Goal: Transaction & Acquisition: Purchase product/service

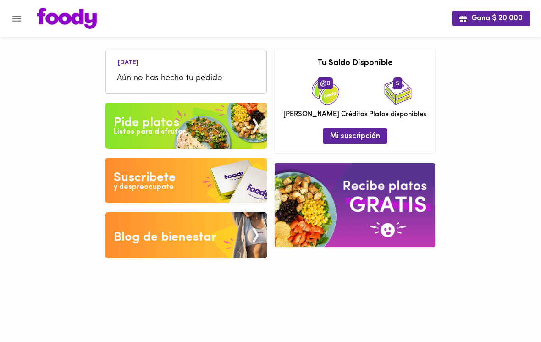
click at [123, 122] on div "Pide platos" at bounding box center [147, 123] width 66 height 18
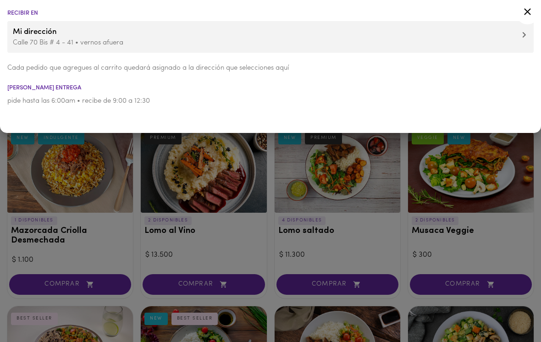
click at [62, 179] on div at bounding box center [270, 171] width 541 height 342
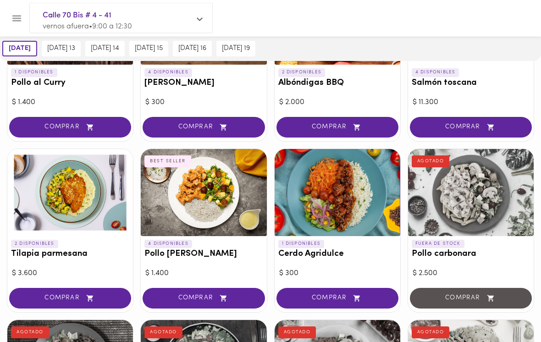
scroll to position [501, 0]
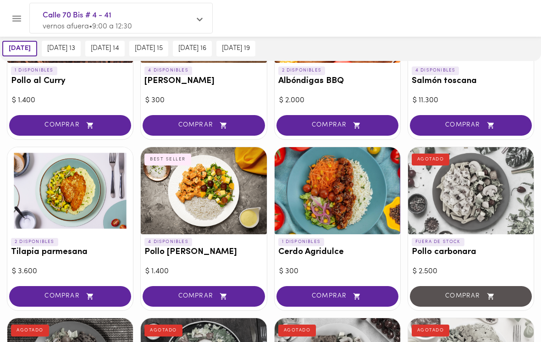
click at [170, 293] on span "COMPRAR" at bounding box center [203, 296] width 99 height 8
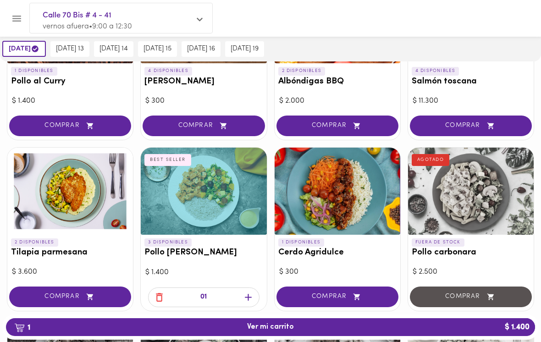
click at [74, 50] on span "[DATE] 13" at bounding box center [70, 49] width 28 height 8
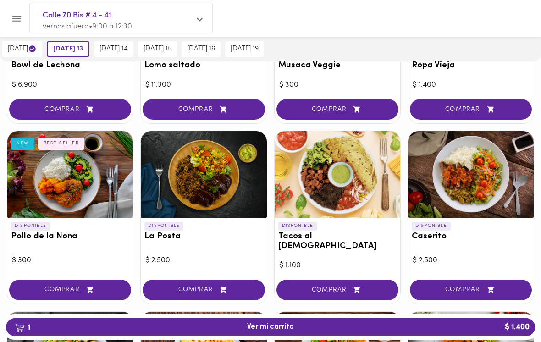
scroll to position [345, 0]
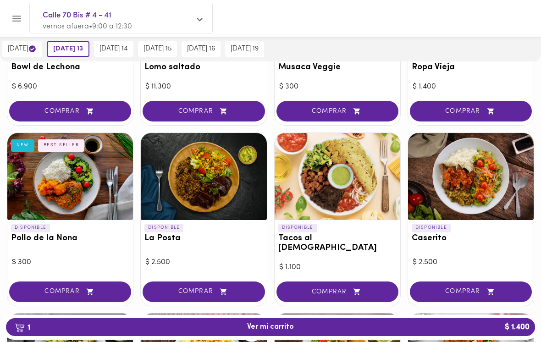
click at [120, 53] on button "[DATE] 14" at bounding box center [113, 49] width 39 height 16
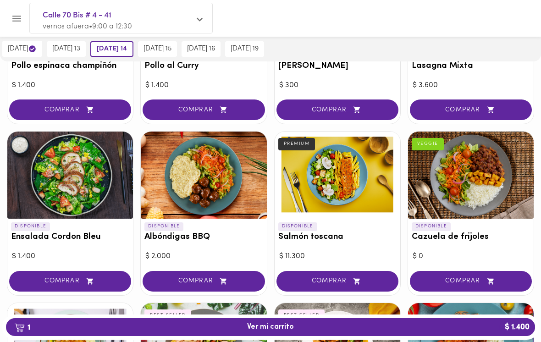
scroll to position [698, 0]
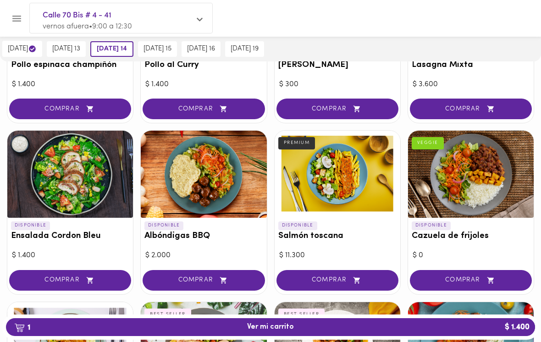
click at [448, 276] on span "COMPRAR" at bounding box center [470, 280] width 99 height 8
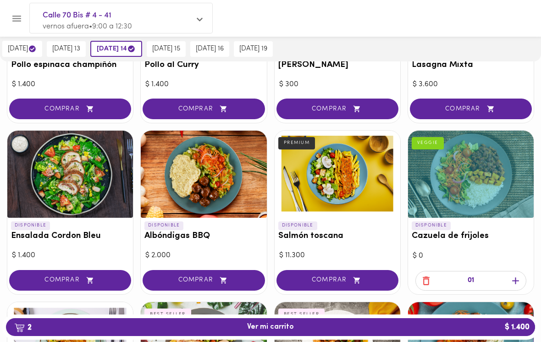
click at [161, 331] on span "2 Ver mi carrito $ 1.400" at bounding box center [270, 327] width 514 height 9
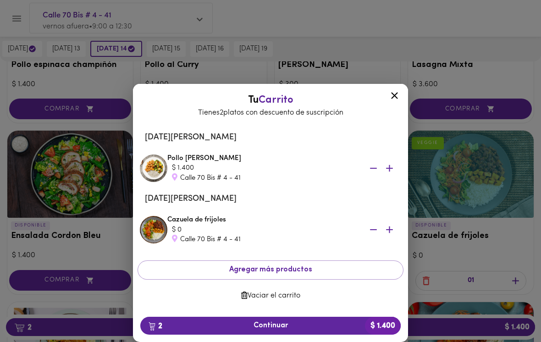
click at [175, 330] on span "2 Continuar $ 1.400" at bounding box center [271, 325] width 246 height 9
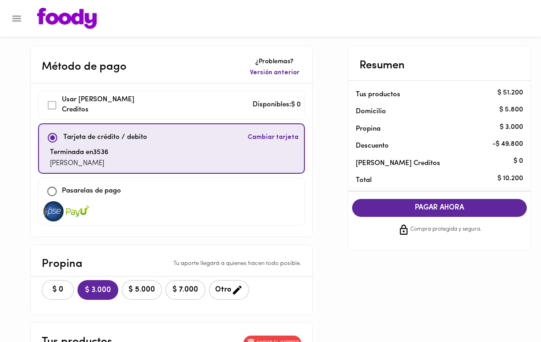
click at [55, 293] on button "$ 0" at bounding box center [58, 290] width 32 height 20
click at [402, 206] on span "PAGAR AHORA" at bounding box center [439, 207] width 157 height 9
